Goal: Information Seeking & Learning: Learn about a topic

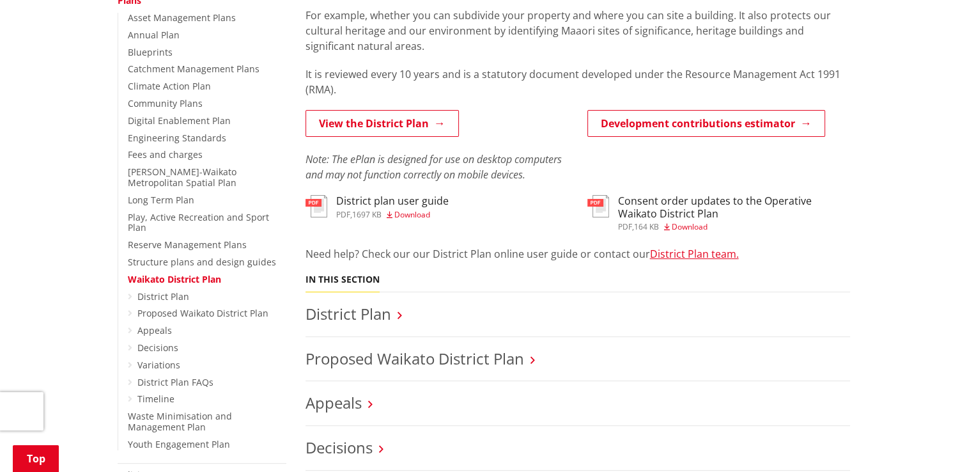
scroll to position [330, 0]
click at [396, 127] on link "View the District Plan" at bounding box center [381, 123] width 153 height 27
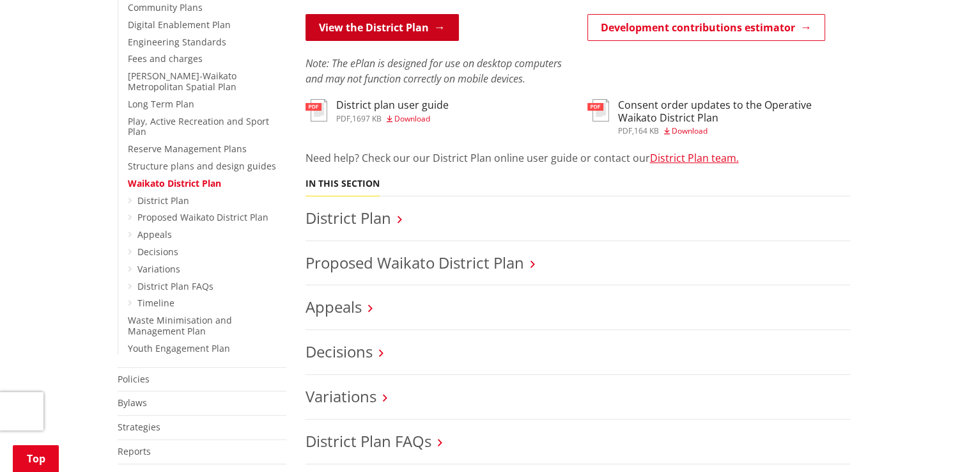
scroll to position [444, 0]
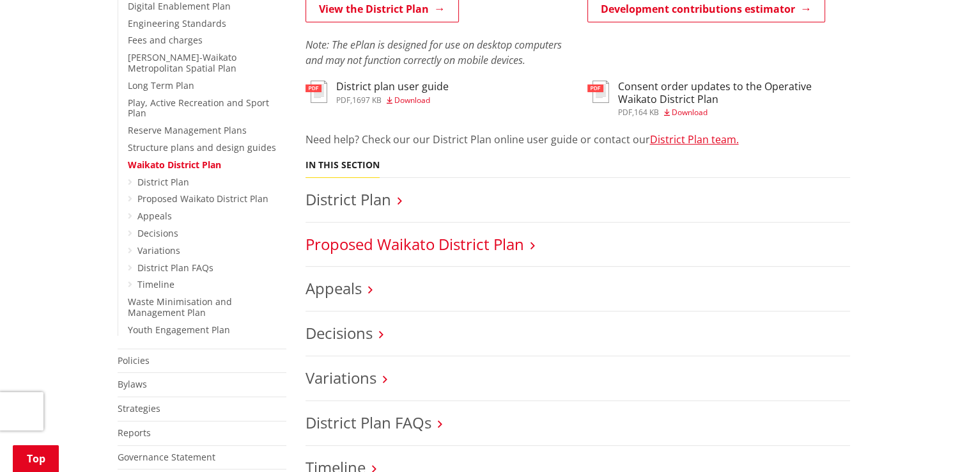
click at [390, 234] on link "Proposed Waikato District Plan" at bounding box center [414, 243] width 219 height 21
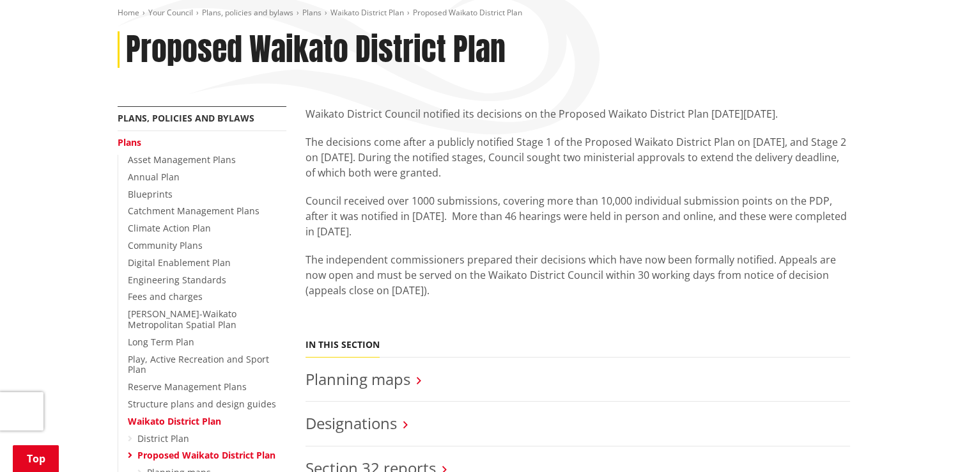
scroll to position [187, 0]
